Goal: Transaction & Acquisition: Subscribe to service/newsletter

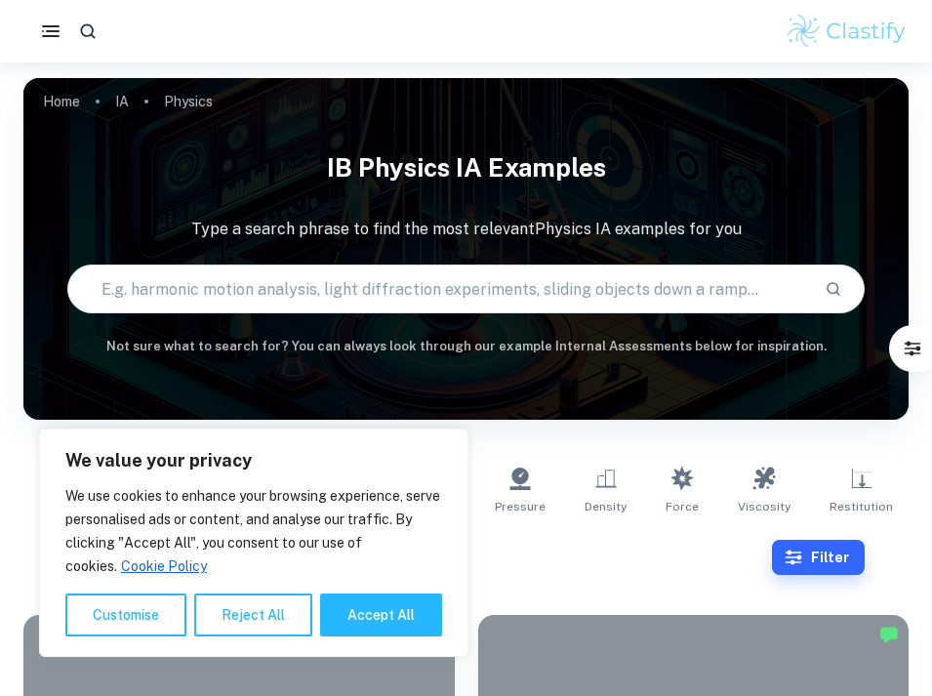
type input "Physics"
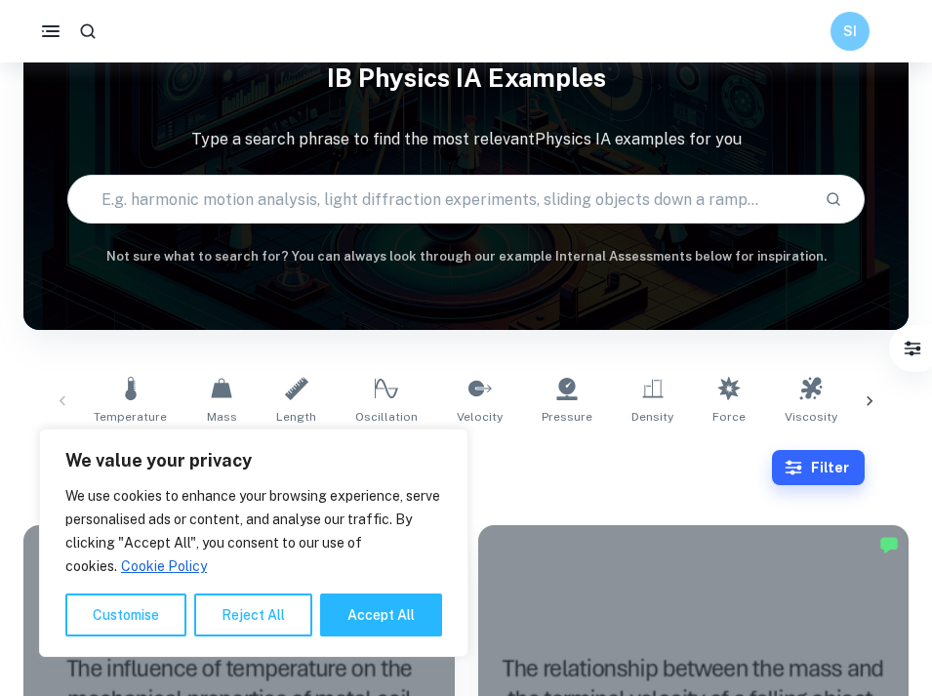
scroll to position [90, 0]
click at [377, 587] on div "We use cookies to enhance your browsing experience, serve personalised ads or c…" at bounding box center [253, 560] width 377 height 152
click at [378, 603] on button "Accept All" at bounding box center [381, 615] width 122 height 43
checkbox input "true"
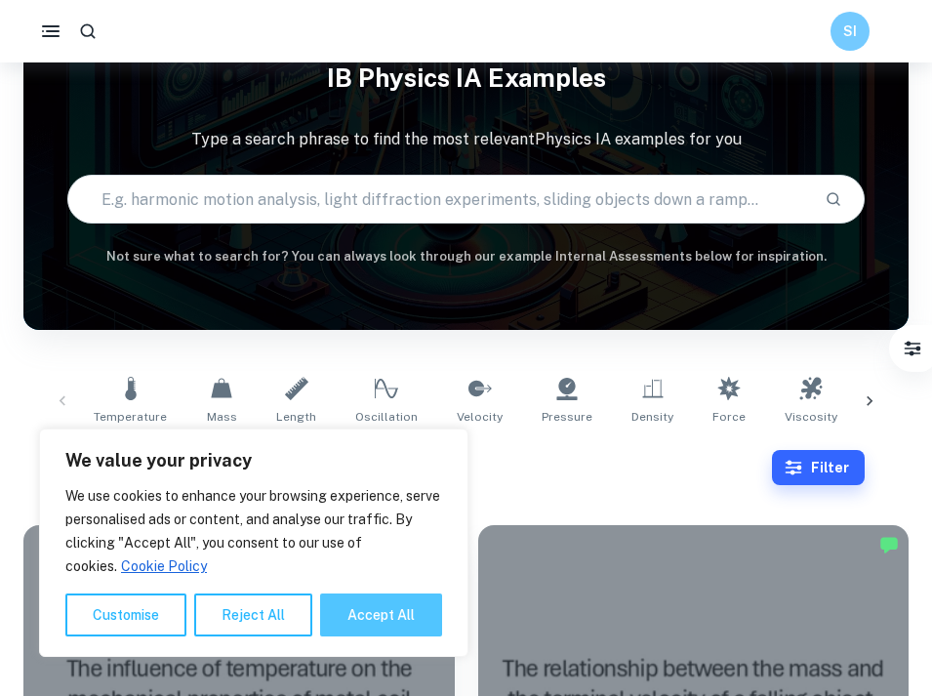
checkbox input "true"
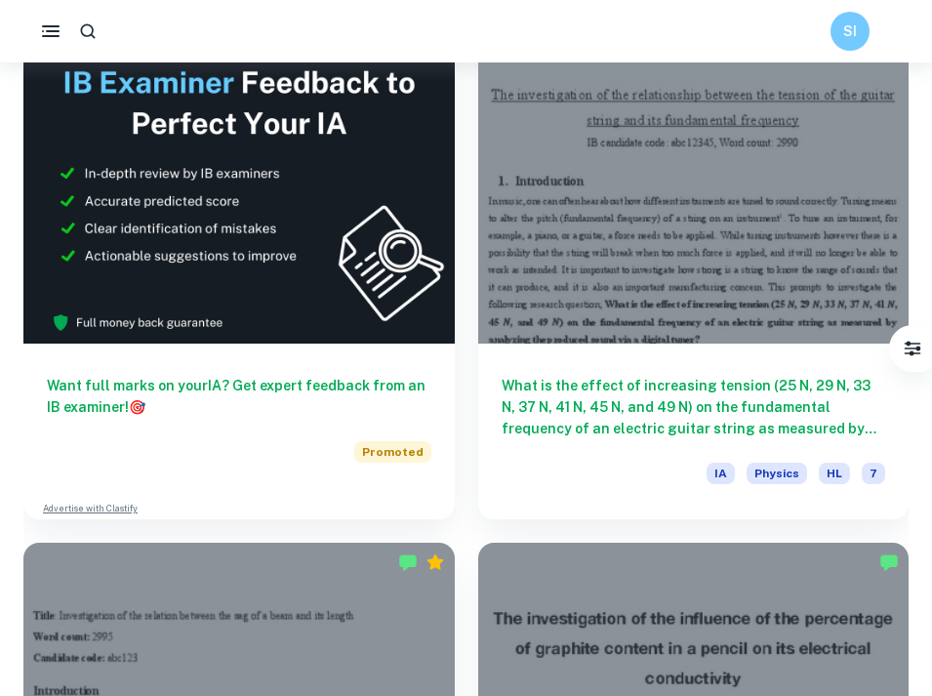
scroll to position [1045, 0]
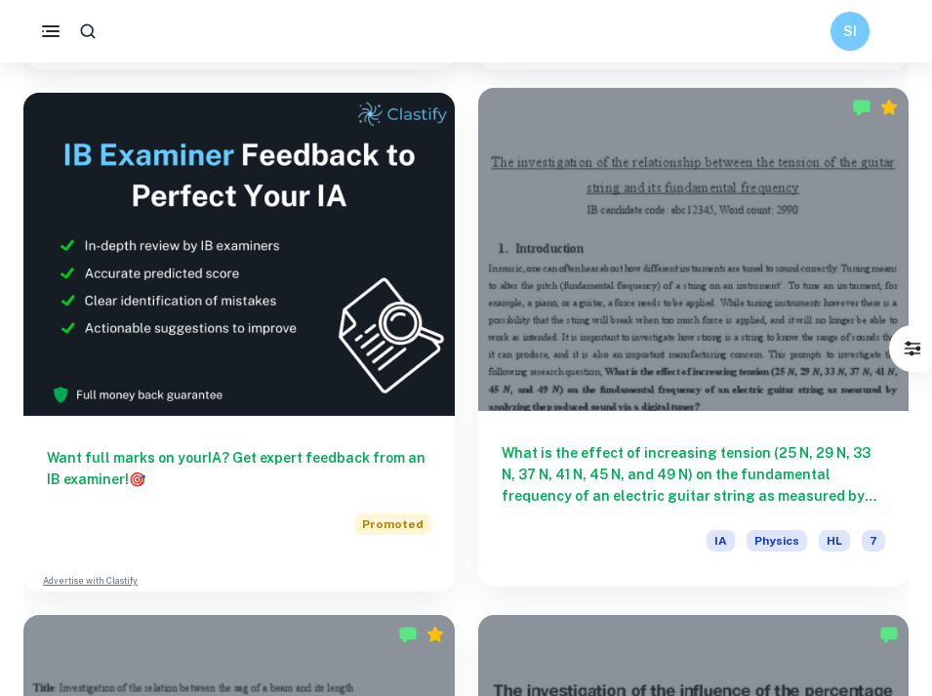
click at [588, 315] on div at bounding box center [694, 249] width 432 height 323
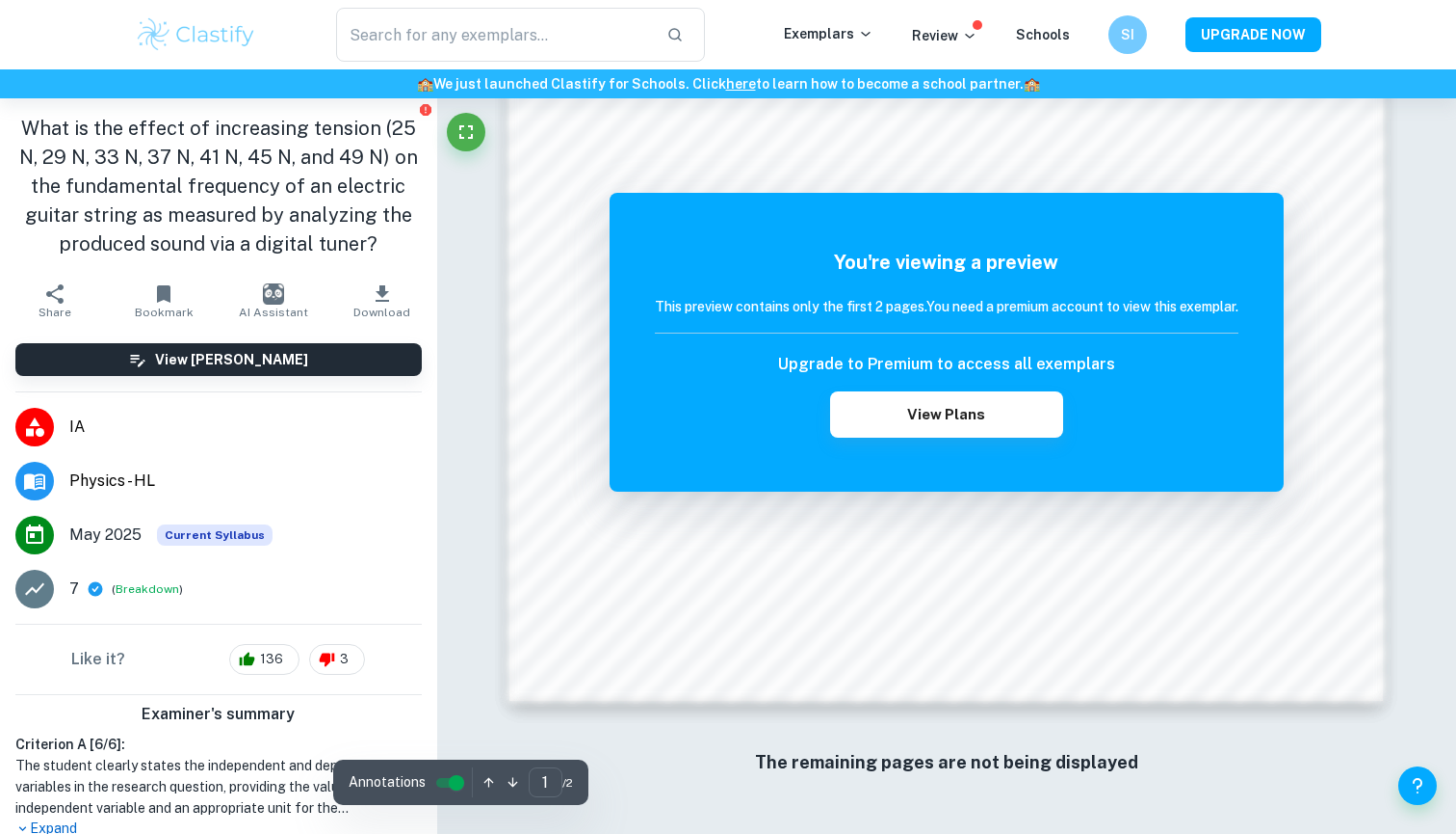
scroll to position [1899, 0]
click at [917, 446] on div "You're viewing a preview This preview contains only the first 2 pages. You need…" at bounding box center [946, 341] width 674 height 299
click at [918, 418] on button "View Plans" at bounding box center [947, 414] width 233 height 46
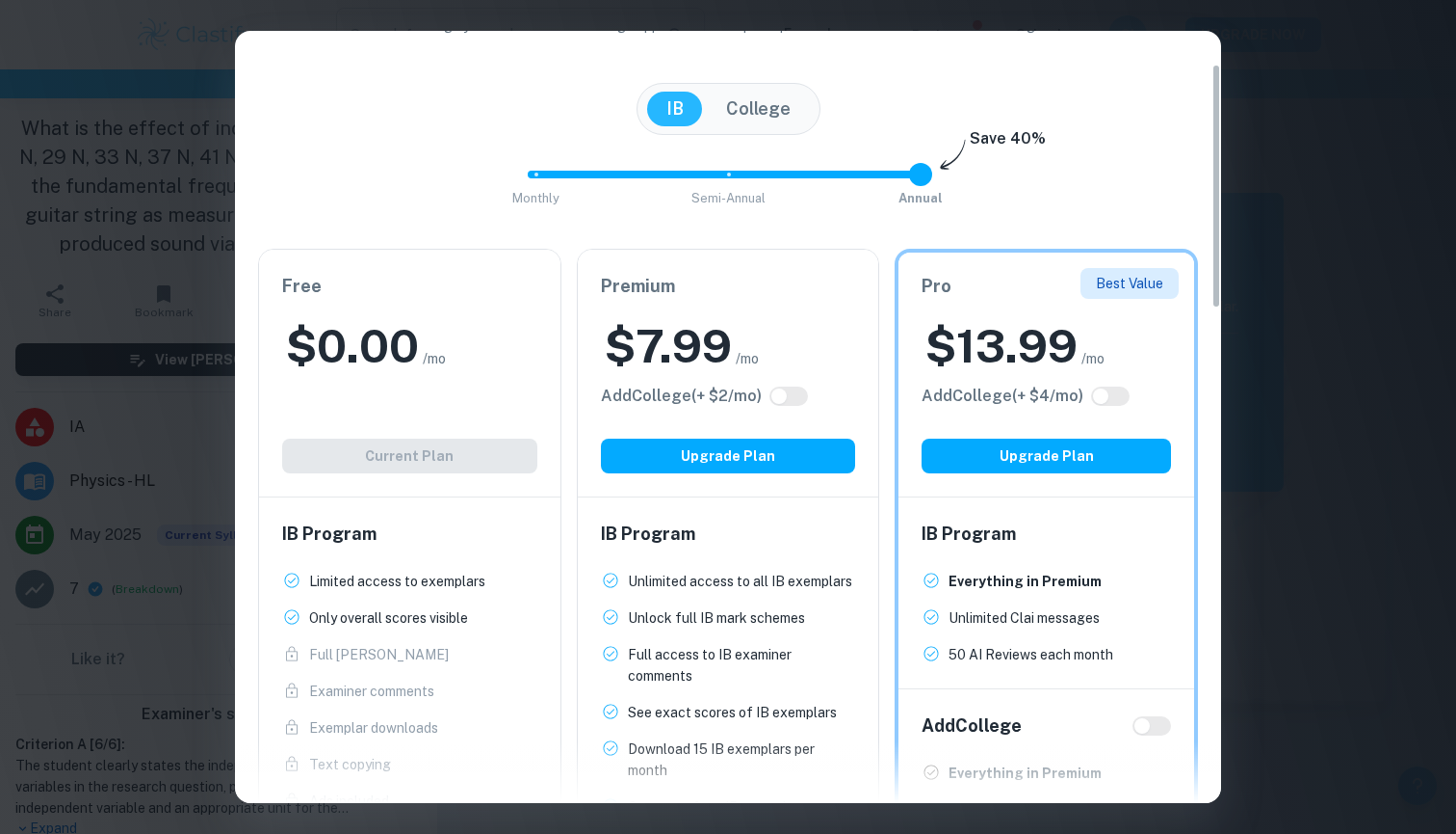
scroll to position [106, 0]
click at [477, 348] on div "$ 0.00 /mo" at bounding box center [409, 345] width 255 height 61
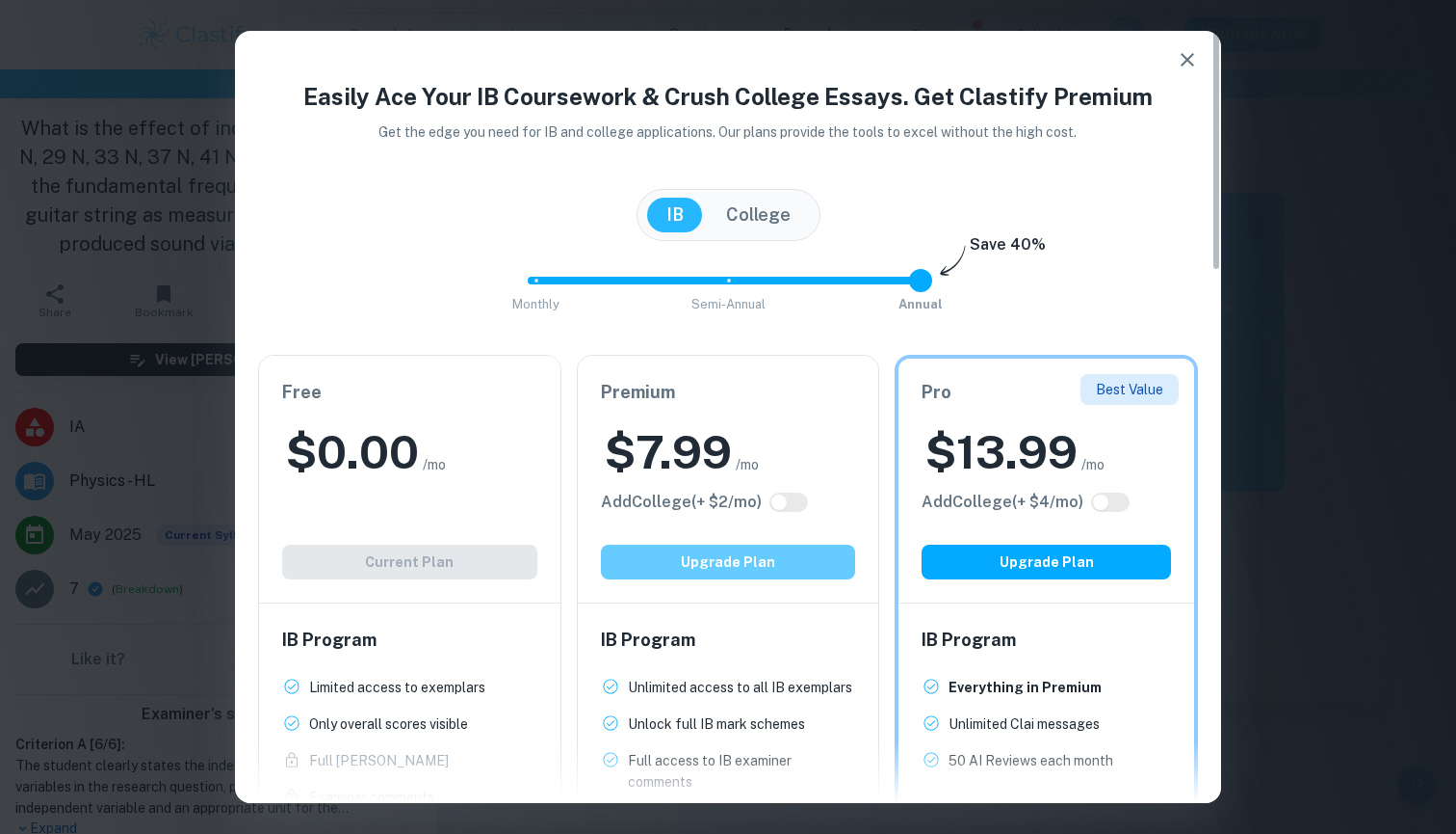
scroll to position [0, 0]
click at [737, 550] on button "Upgrade Plan" at bounding box center [728, 562] width 255 height 35
click at [710, 495] on h6 "Add College (+ $ 2 /mo)" at bounding box center [681, 501] width 161 height 23
click at [763, 415] on div "Premium $ 7.99 /mo Add College (+ $ 2 /mo) Upgrade Plan" at bounding box center [729, 479] width 302 height 247
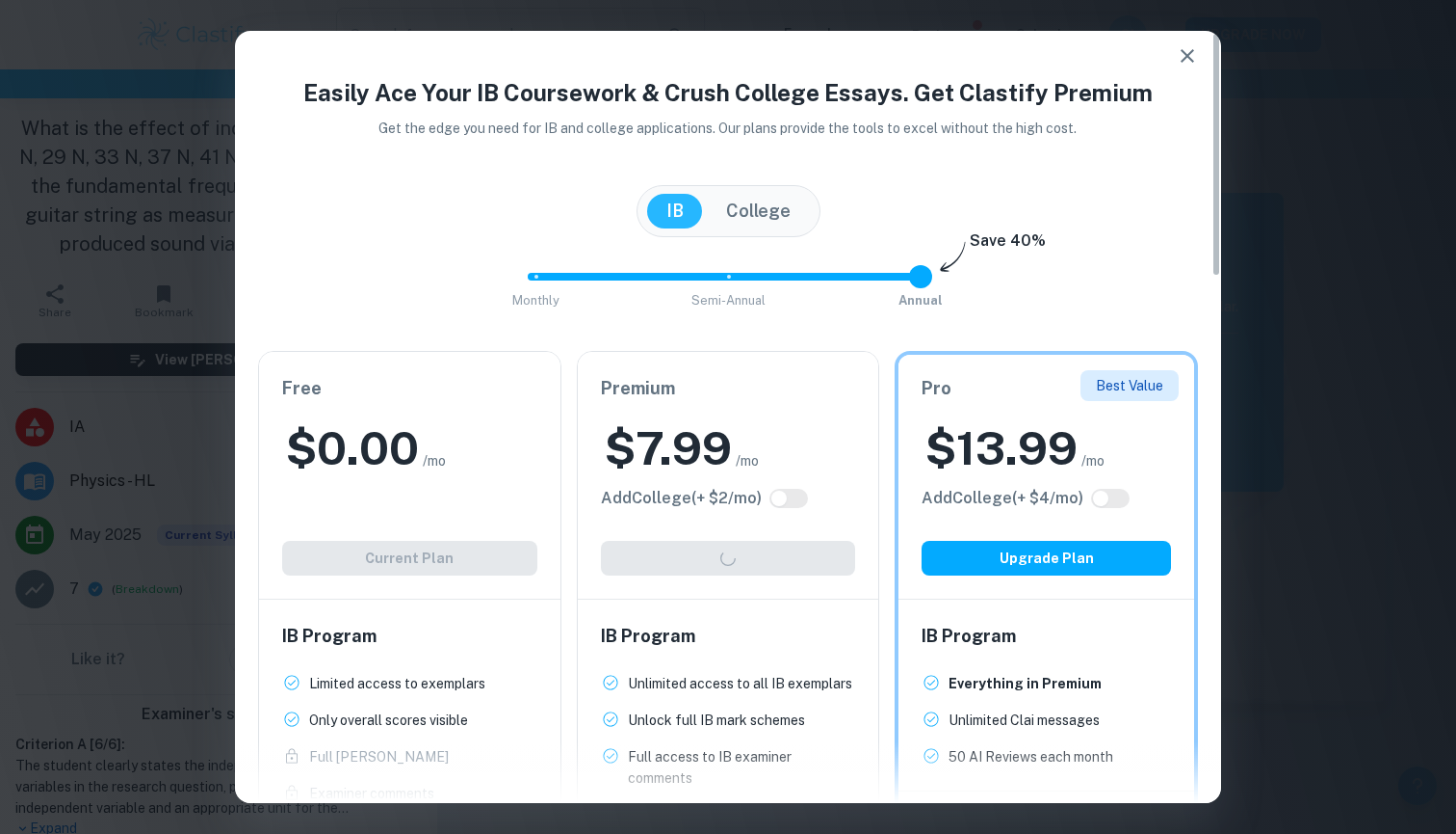
click at [918, 57] on icon "button" at bounding box center [1187, 55] width 23 height 23
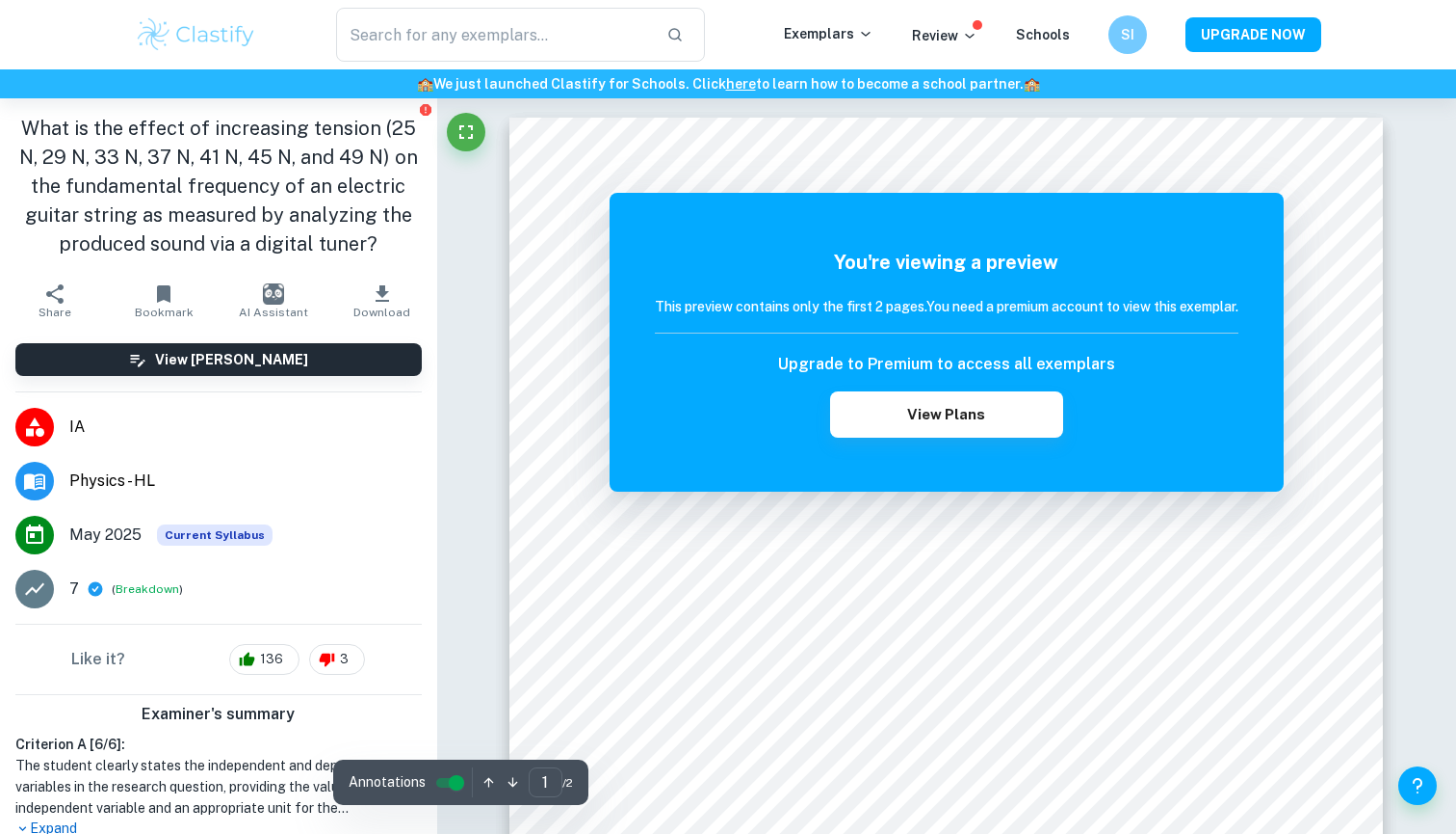
scroll to position [0, 0]
